Goal: Check status: Check status

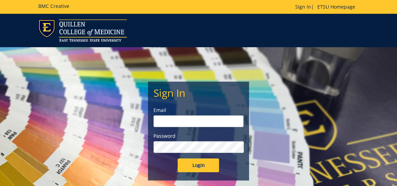
type input "shortcl@etsu.edu"
click at [210, 163] on input "Login" at bounding box center [197, 166] width 41 height 14
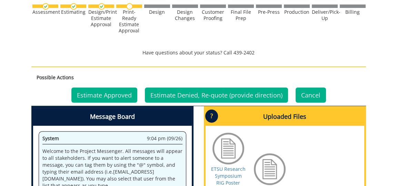
scroll to position [344, 0]
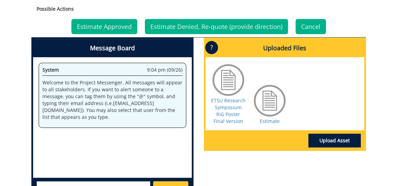
click at [268, 104] on div at bounding box center [269, 100] width 34 height 34
click at [272, 119] on link "Estimate" at bounding box center [269, 121] width 20 height 7
click at [106, 25] on link "Estimate Approved" at bounding box center [104, 26] width 66 height 15
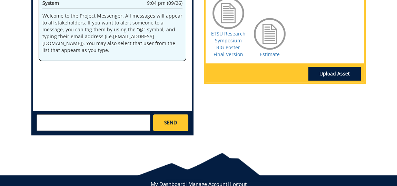
scroll to position [344, 0]
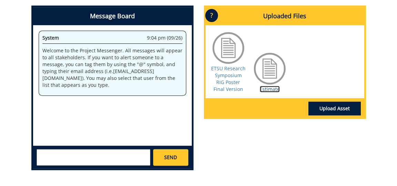
click at [270, 89] on link "Estimate" at bounding box center [269, 89] width 20 height 7
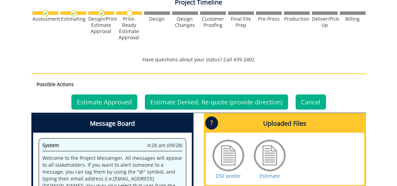
scroll to position [344, 0]
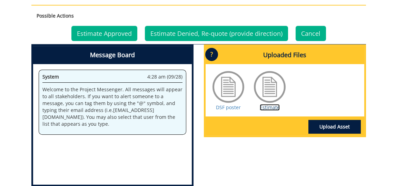
click at [267, 104] on link "Estimate" at bounding box center [269, 107] width 20 height 7
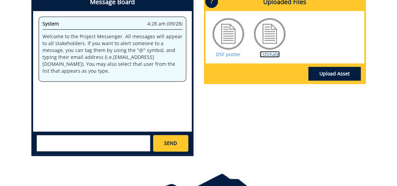
scroll to position [363, 0]
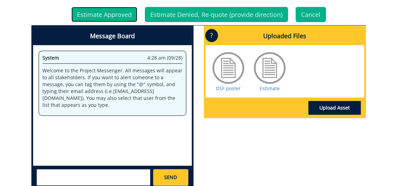
click at [119, 8] on link "Estimate Approved" at bounding box center [104, 14] width 66 height 15
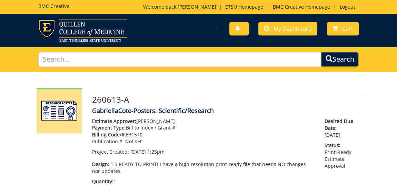
drag, startPoint x: 257, startPoint y: 98, endPoint x: 229, endPoint y: 93, distance: 27.9
click at [229, 93] on div "260613-A GabriellaCote-Posters: Scientific/Research Estimate Approver: Candace …" at bounding box center [226, 188] width 278 height 200
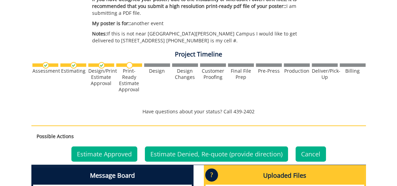
scroll to position [379, 0]
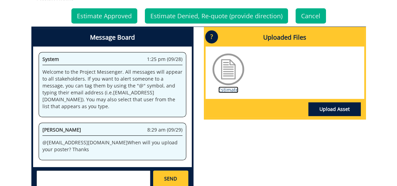
click at [228, 86] on link "Estimate" at bounding box center [228, 89] width 20 height 7
click at [107, 10] on link "Estimate Approved" at bounding box center [104, 15] width 66 height 15
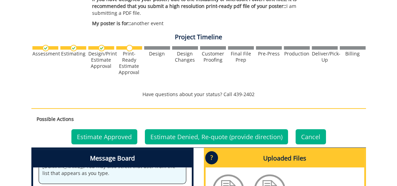
scroll to position [310, 0]
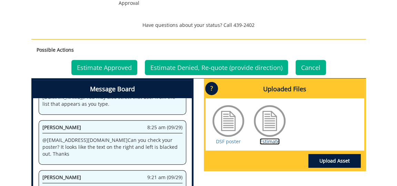
click at [276, 138] on link "Estimate" at bounding box center [269, 141] width 20 height 7
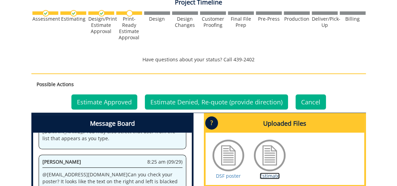
scroll to position [241, 0]
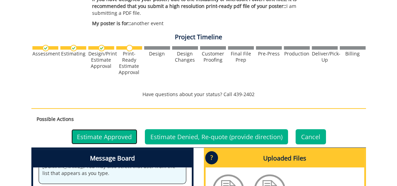
click at [113, 129] on link "Estimate Approved" at bounding box center [104, 136] width 66 height 15
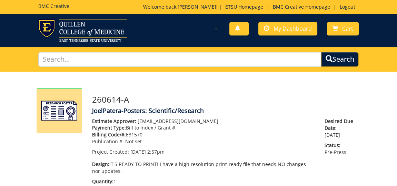
scroll to position [54, 0]
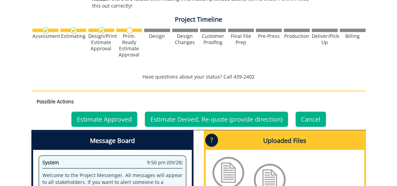
scroll to position [344, 0]
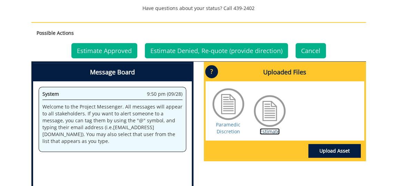
click at [268, 128] on link "Estimate" at bounding box center [269, 131] width 20 height 7
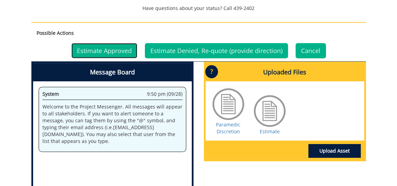
click at [116, 43] on link "Estimate Approved" at bounding box center [104, 50] width 66 height 15
